Goal: Task Accomplishment & Management: Manage account settings

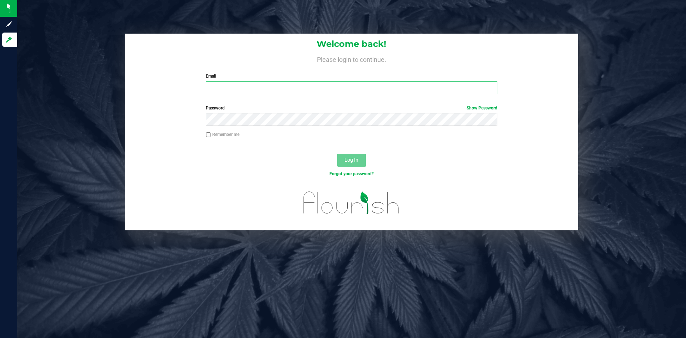
click at [229, 88] on input "Email" at bounding box center [351, 87] width 291 height 13
type input "jasonburnup@gmail.com"
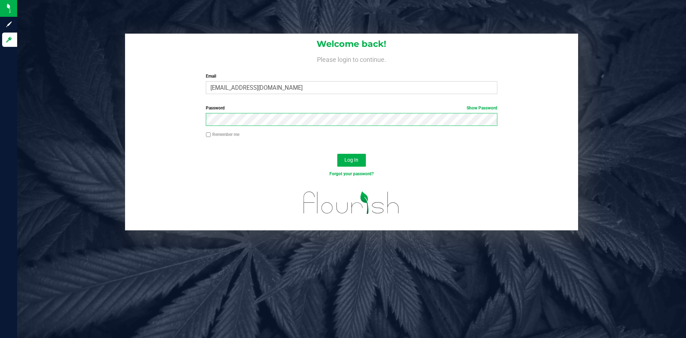
click at [337, 154] on button "Log In" at bounding box center [351, 160] width 29 height 13
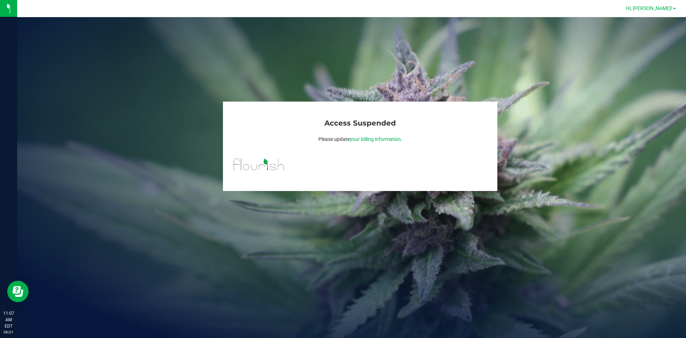
click at [668, 6] on span "Hi, [PERSON_NAME]!" at bounding box center [649, 8] width 46 height 6
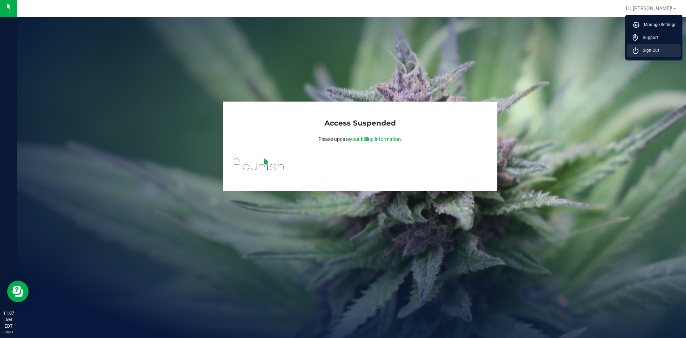
click at [654, 49] on span "Sign Out" at bounding box center [648, 50] width 21 height 7
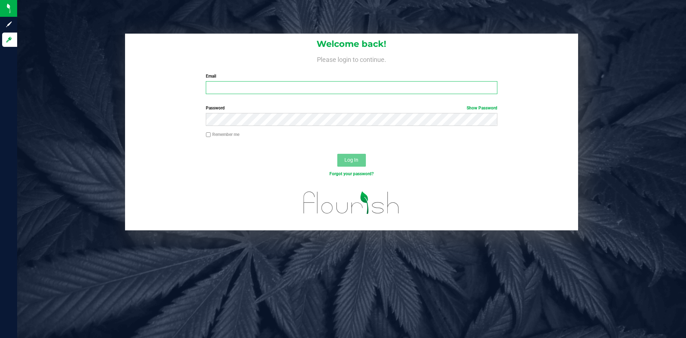
click at [293, 90] on input "Email" at bounding box center [351, 87] width 291 height 13
type input "[PERSON_NAME][EMAIL_ADDRESS][DOMAIN_NAME]"
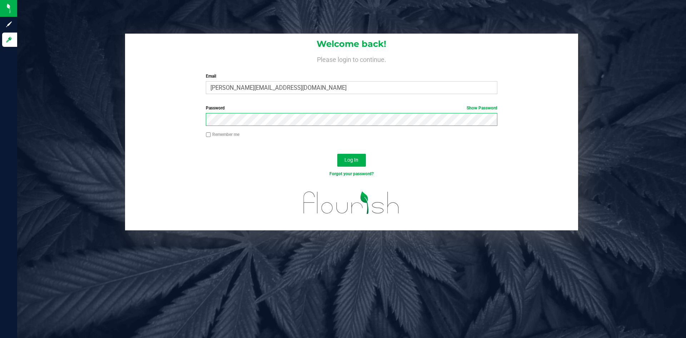
click at [337, 154] on button "Log In" at bounding box center [351, 160] width 29 height 13
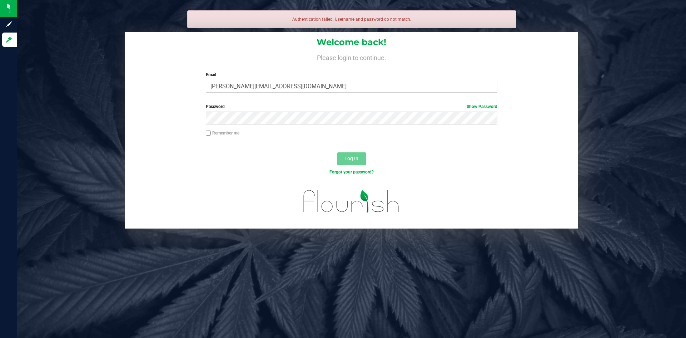
click at [351, 174] on link "Forgot your password?" at bounding box center [351, 171] width 44 height 5
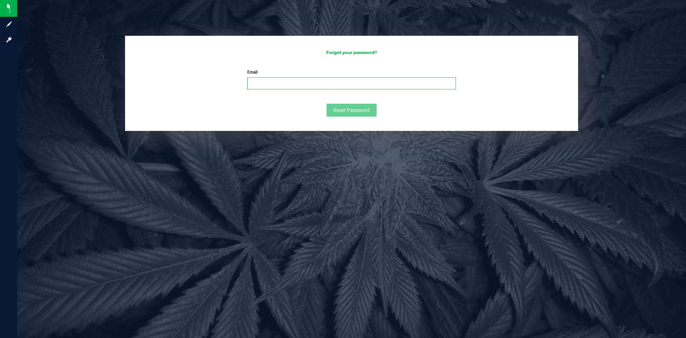
click at [270, 85] on input "Email" at bounding box center [351, 83] width 209 height 12
type input "[PERSON_NAME][EMAIL_ADDRESS][DOMAIN_NAME]"
click at [353, 109] on span "Reset Password" at bounding box center [351, 110] width 36 height 6
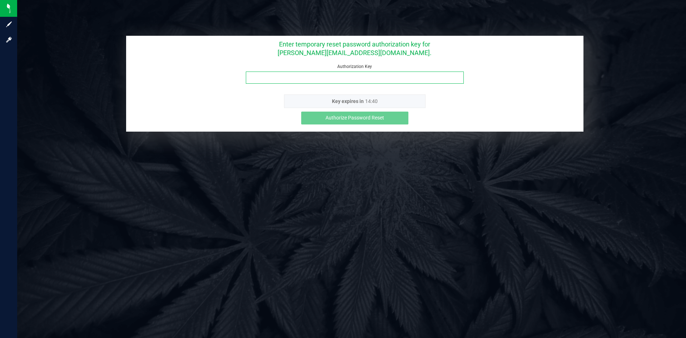
click at [347, 80] on input "Authorization Key" at bounding box center [355, 77] width 218 height 12
paste input "xgc4c5xn"
type input "xgc4c5xn"
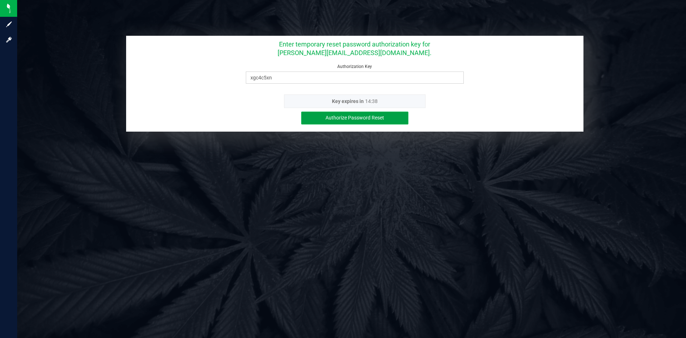
click at [349, 119] on span "Authorize Password Reset" at bounding box center [354, 118] width 59 height 6
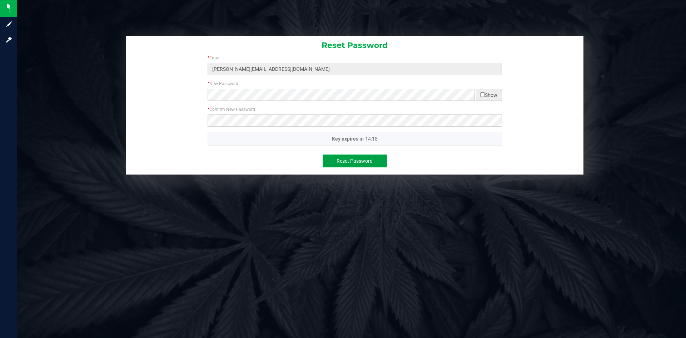
click at [356, 160] on span "Reset Password" at bounding box center [355, 161] width 36 height 6
